Goal: Navigation & Orientation: Find specific page/section

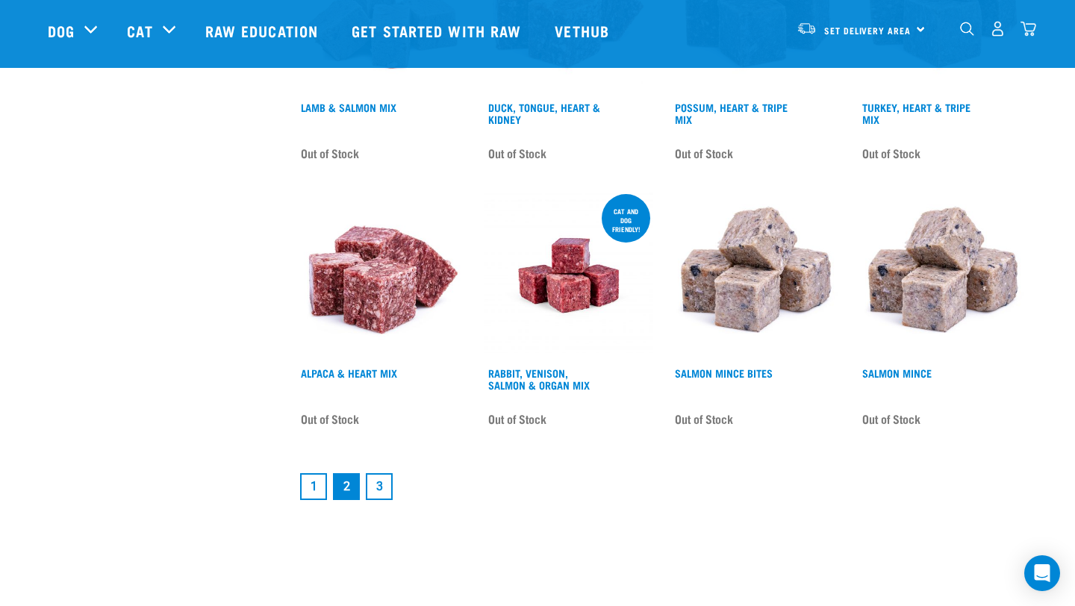
scroll to position [1914, 0]
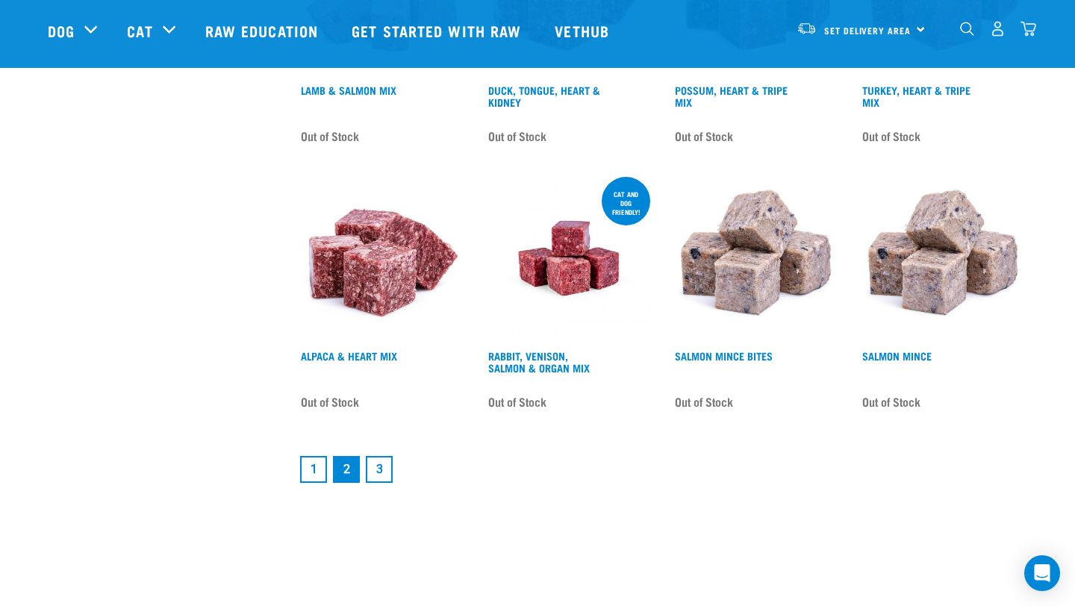
click at [313, 472] on link "1" at bounding box center [313, 469] width 27 height 27
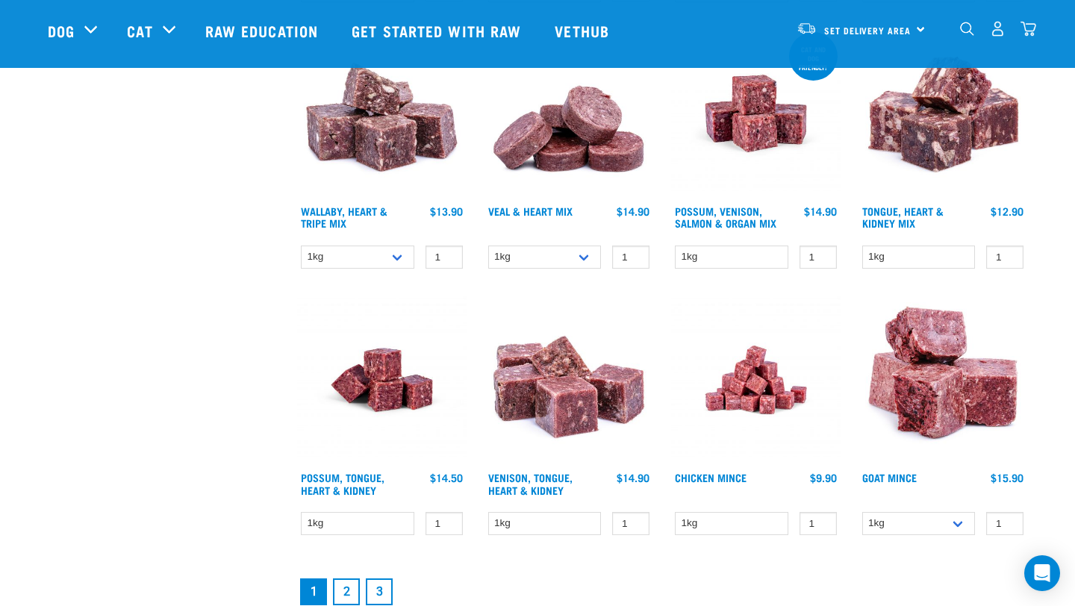
scroll to position [1800, 0]
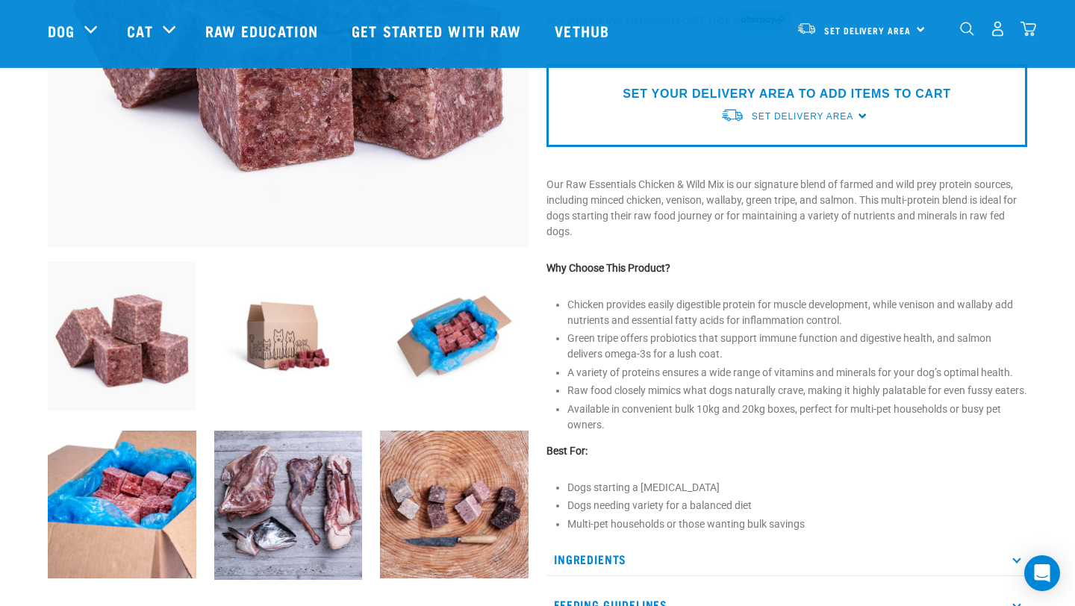
scroll to position [343, 0]
